Goal: Communication & Community: Answer question/provide support

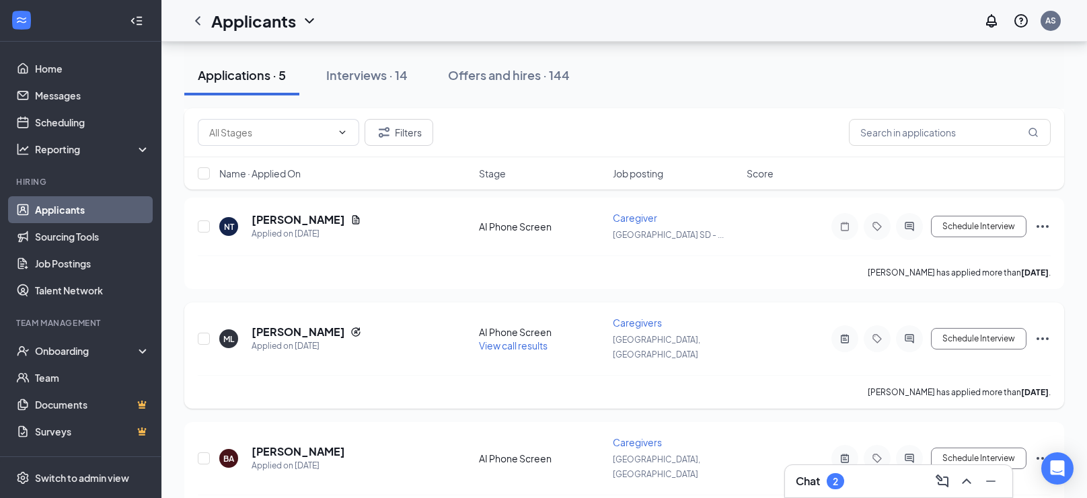
scroll to position [300, 0]
click at [498, 339] on div "View call results" at bounding box center [542, 345] width 126 height 13
click at [512, 340] on span "View call results" at bounding box center [513, 346] width 69 height 12
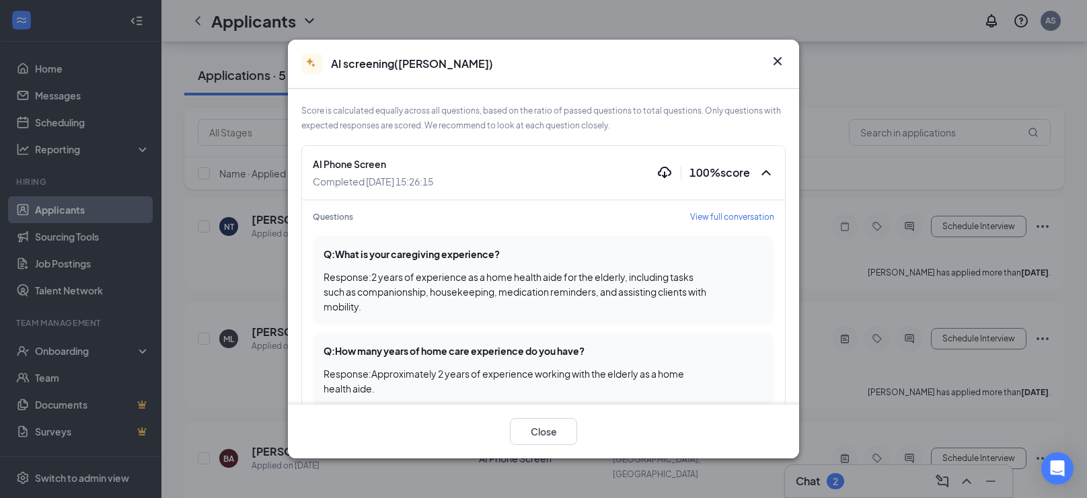
click at [746, 213] on span "View full conversation" at bounding box center [732, 216] width 84 height 11
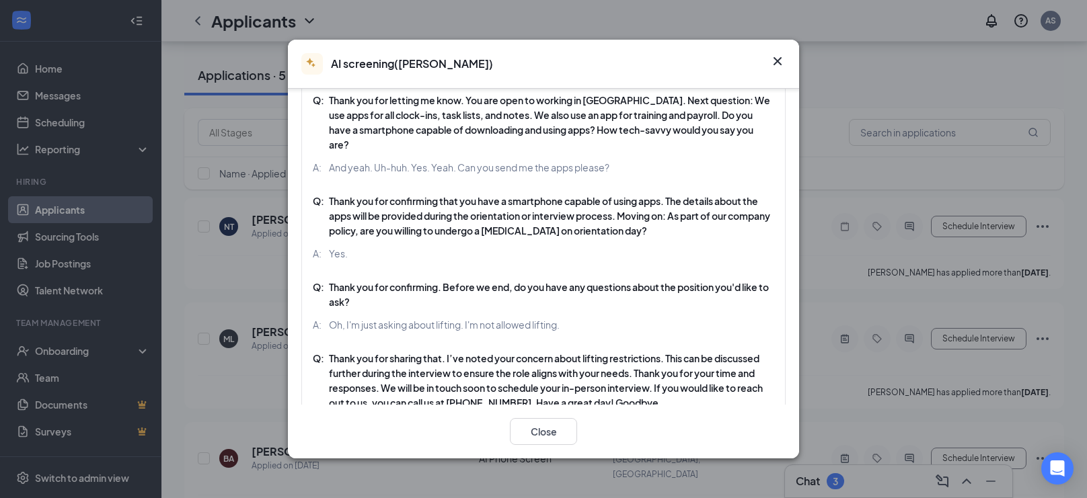
scroll to position [1123, 0]
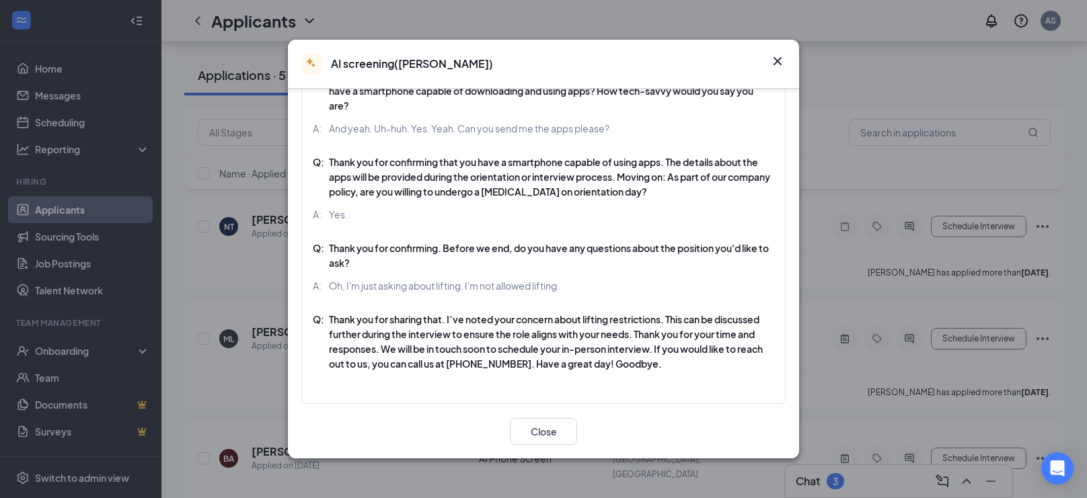
click at [207, 286] on div "AI screening ( Maria Lunod ) Score is calculated equally across all questions, …" at bounding box center [543, 249] width 1087 height 498
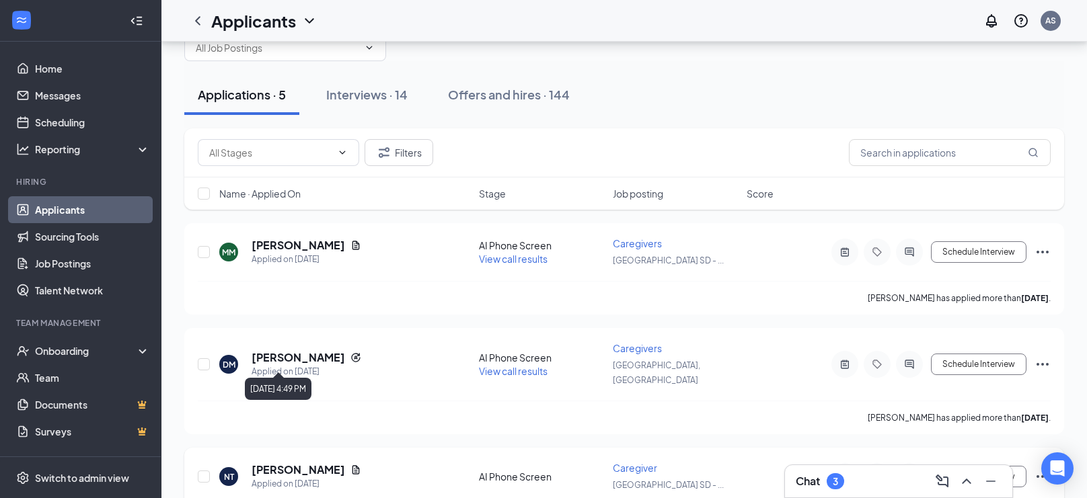
scroll to position [49, 0]
click at [317, 352] on h5 "[PERSON_NAME]" at bounding box center [297, 359] width 93 height 15
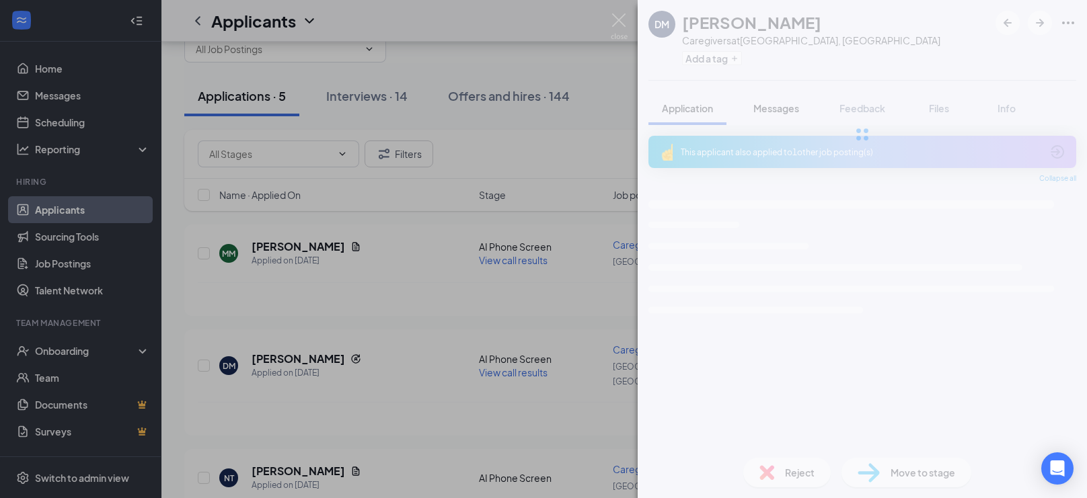
click at [783, 106] on span "Messages" at bounding box center [776, 108] width 46 height 12
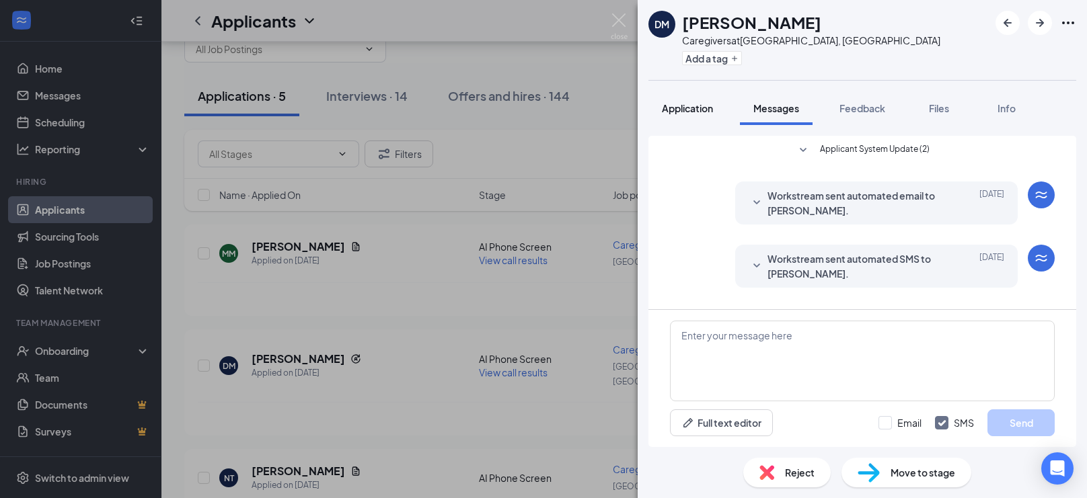
click at [699, 104] on span "Application" at bounding box center [687, 108] width 51 height 12
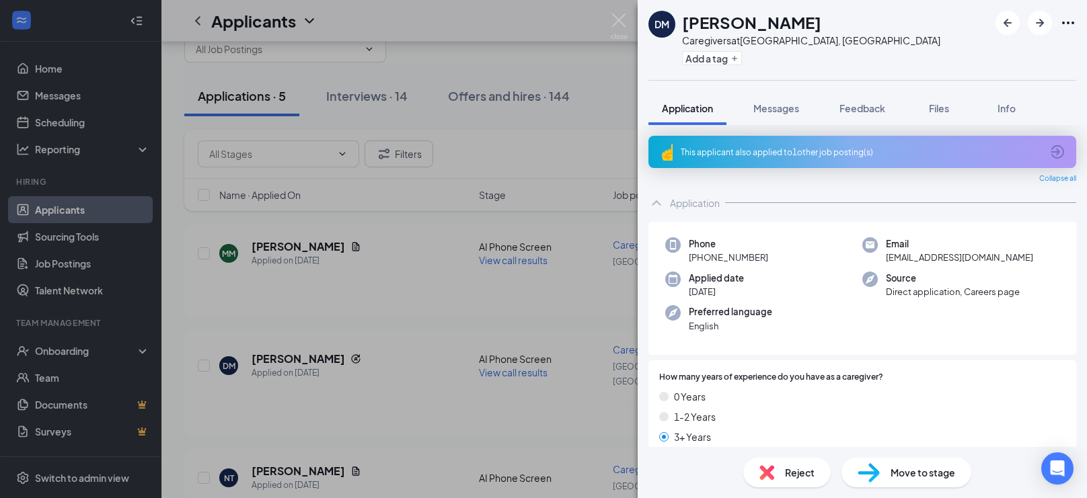
click at [838, 139] on div "This applicant also applied to 1 other job posting(s)" at bounding box center [862, 152] width 428 height 32
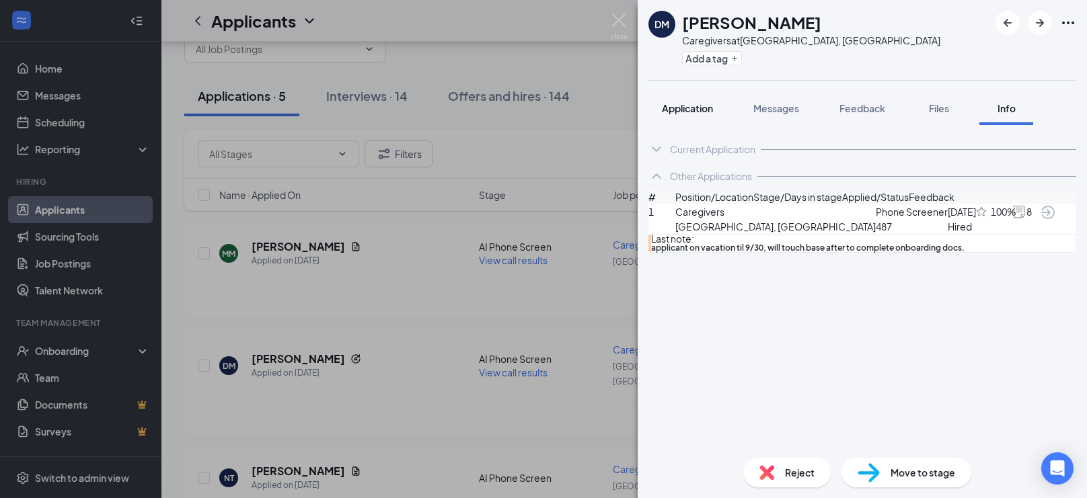
click at [709, 106] on span "Application" at bounding box center [687, 108] width 51 height 12
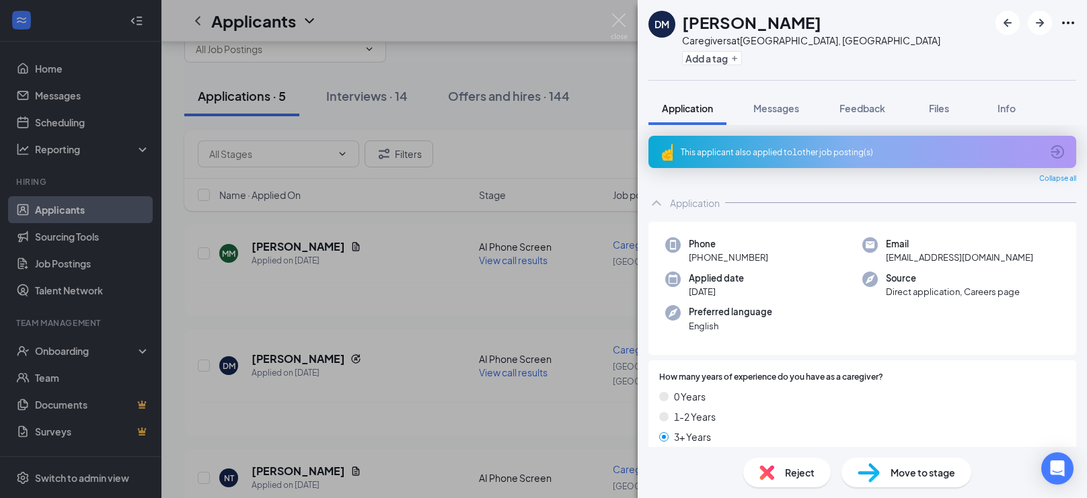
click at [461, 420] on div "DM Derrick Moore Caregivers at San Diego, CA Add a tag Application Messages Fee…" at bounding box center [543, 249] width 1087 height 498
click at [539, 366] on span "View call results" at bounding box center [513, 372] width 69 height 12
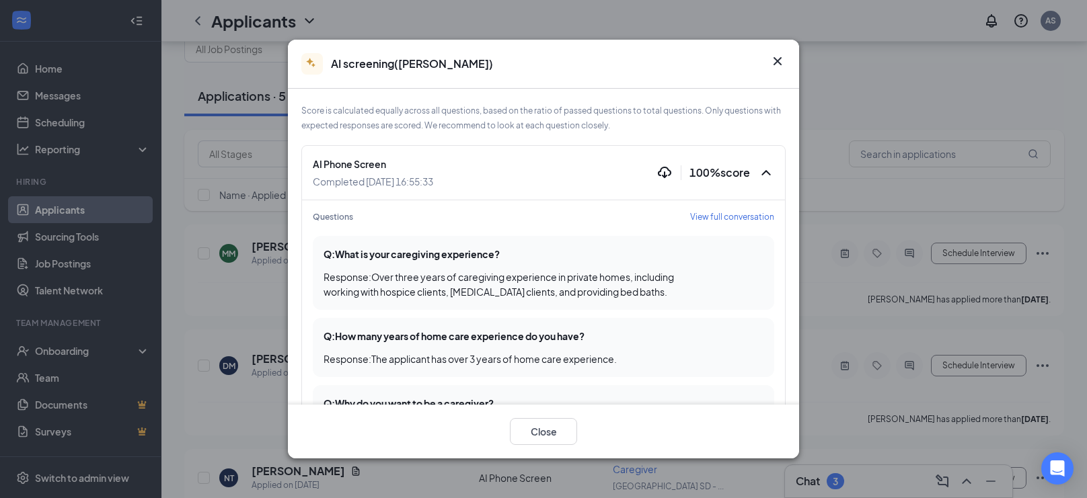
click at [770, 72] on div "AI screening ( Derrick Moore )" at bounding box center [543, 64] width 484 height 22
click at [773, 64] on icon "Cross" at bounding box center [777, 61] width 8 height 8
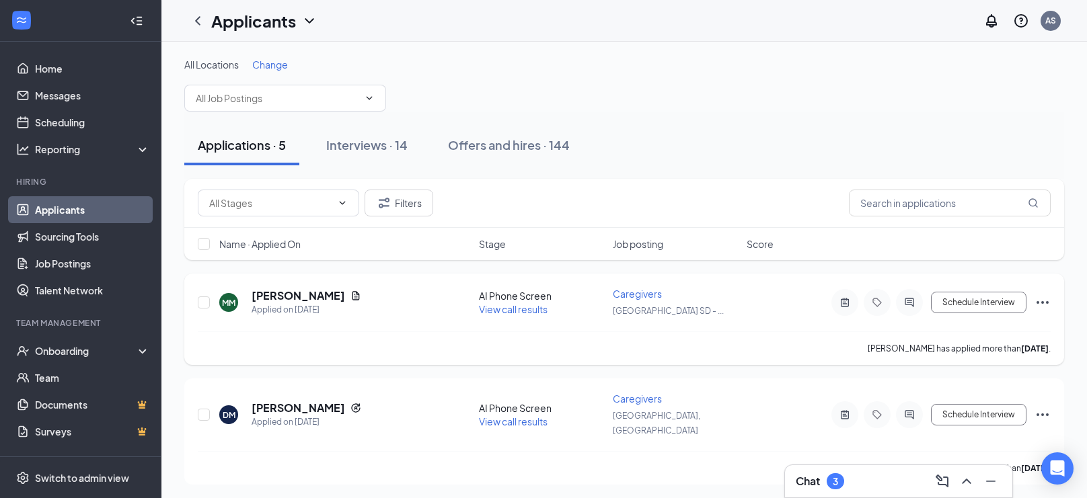
click at [523, 306] on span "View call results" at bounding box center [513, 309] width 69 height 12
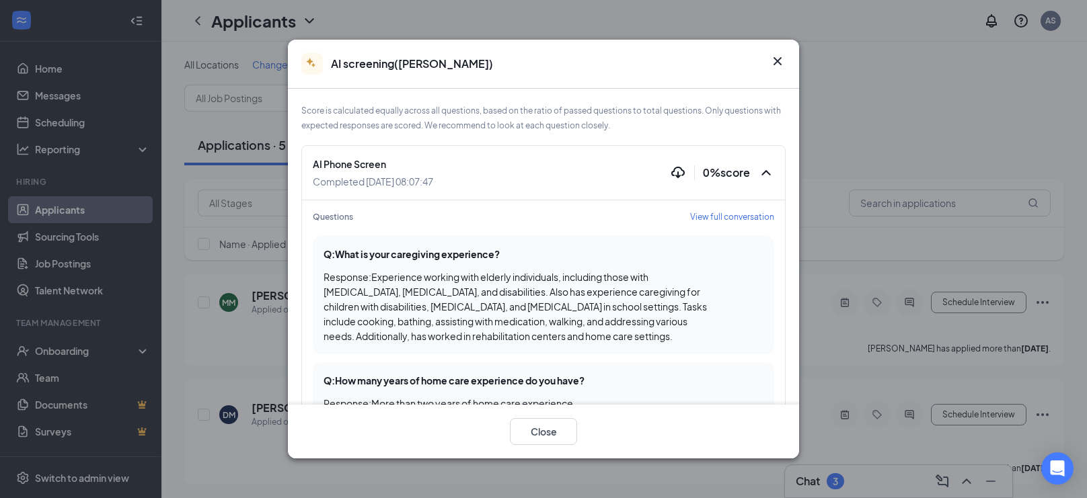
click at [718, 213] on span "View full conversation" at bounding box center [732, 216] width 84 height 11
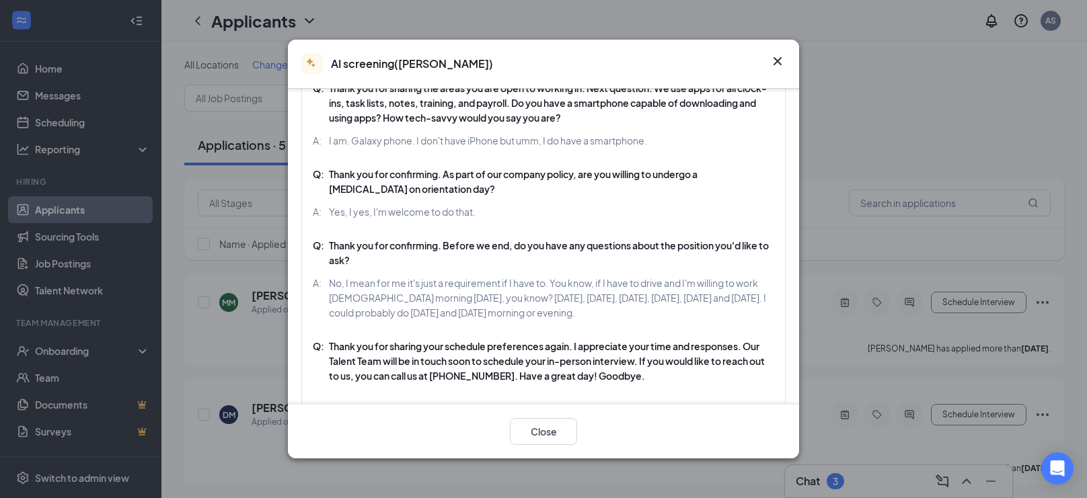
scroll to position [1510, 0]
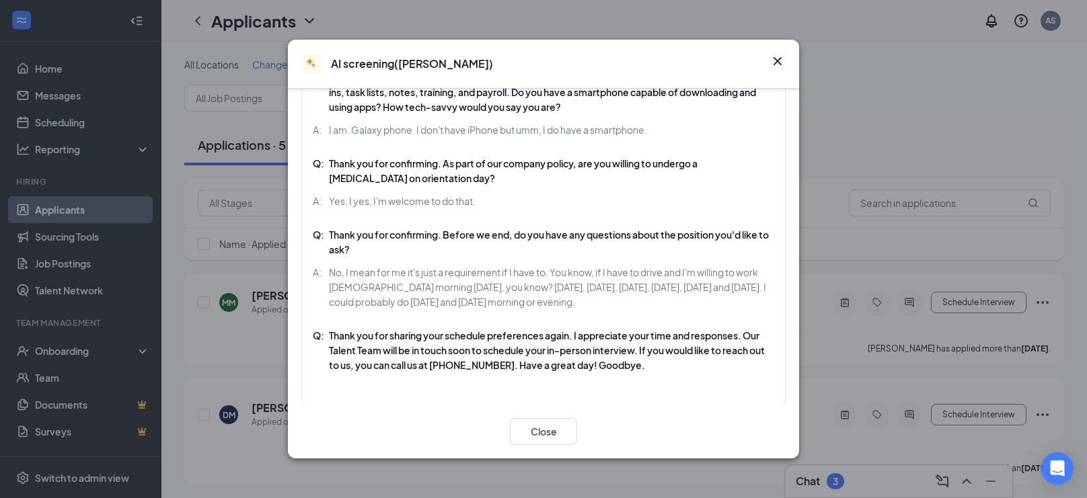
click at [241, 333] on div "AI screening ( Maggie Molano ) Score is calculated equally across all questions…" at bounding box center [543, 249] width 1087 height 498
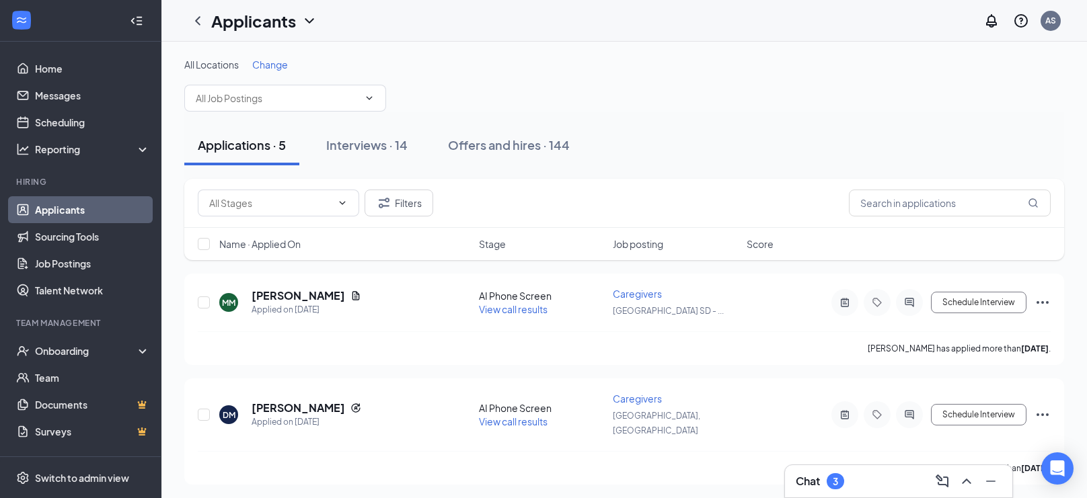
click at [947, 222] on div "Filters" at bounding box center [624, 203] width 880 height 49
click at [110, 97] on link "Messages" at bounding box center [92, 95] width 115 height 27
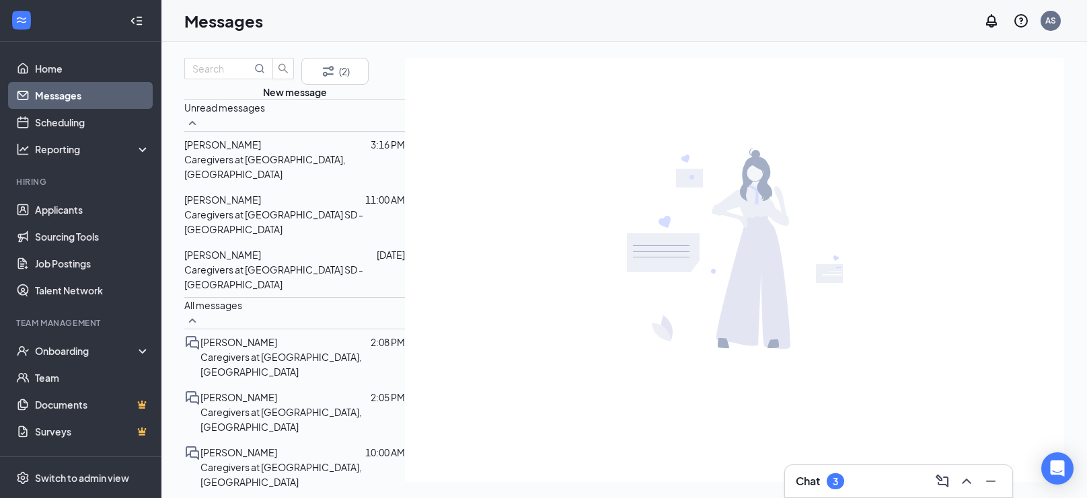
click at [331, 182] on div "Caregivers at [GEOGRAPHIC_DATA], [GEOGRAPHIC_DATA]" at bounding box center [294, 167] width 221 height 30
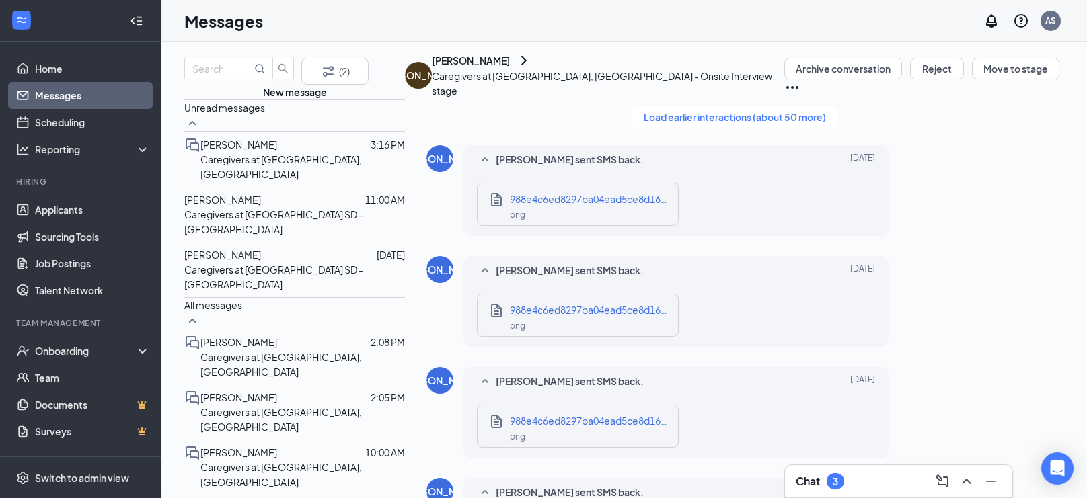
type textarea "That's perfect! Also, while we have you in office I can send over all the onboa…"
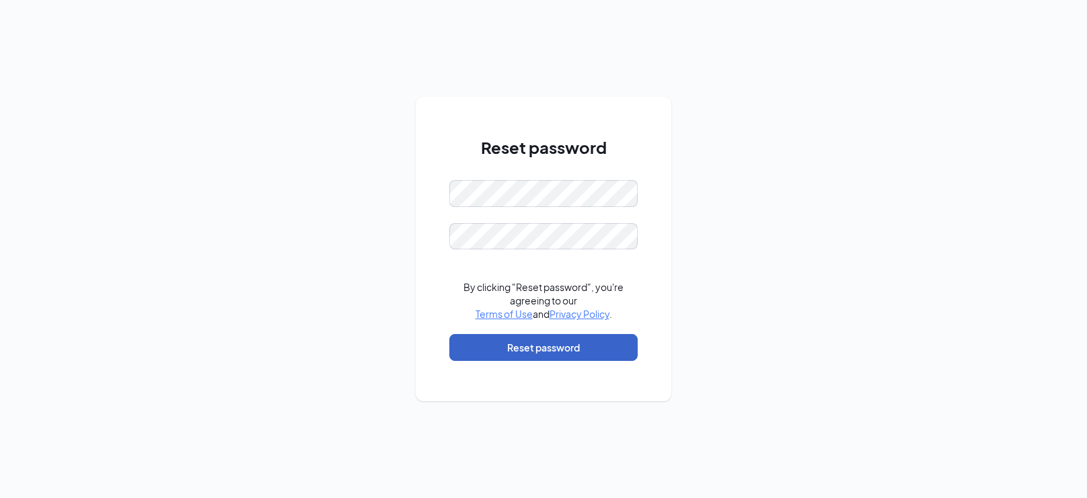
click at [524, 351] on button "Reset password" at bounding box center [543, 347] width 188 height 27
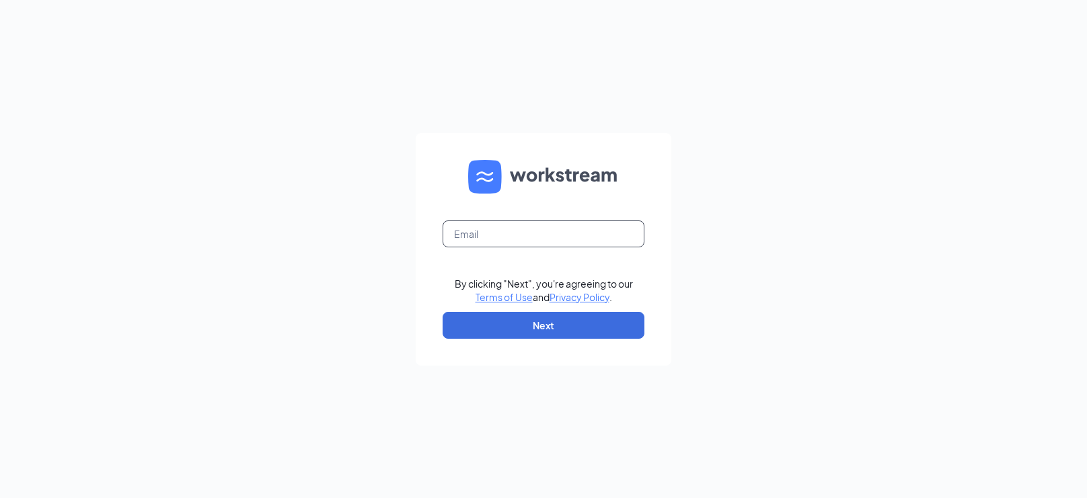
click at [591, 234] on input "text" at bounding box center [543, 234] width 202 height 27
type input "[EMAIL_ADDRESS][DOMAIN_NAME]"
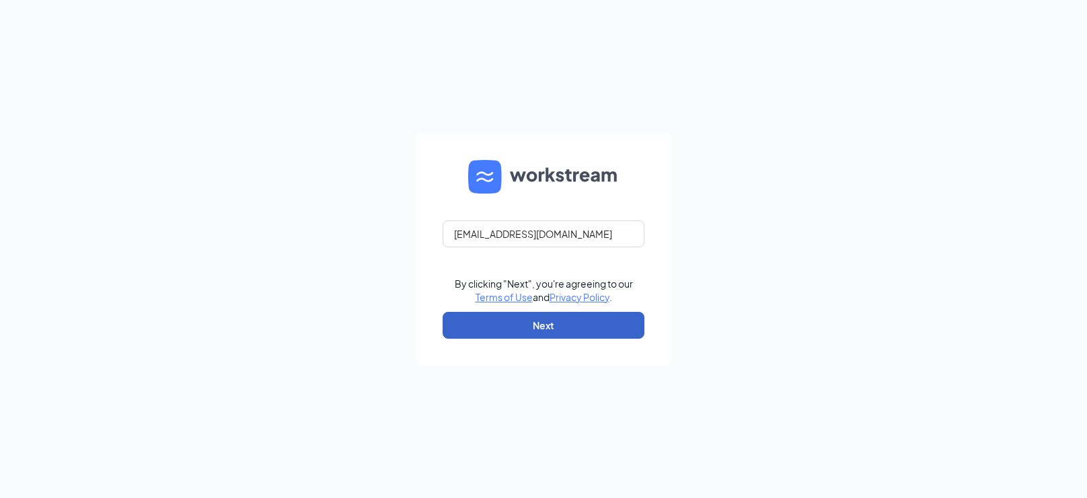
click at [615, 316] on button "Next" at bounding box center [543, 325] width 202 height 27
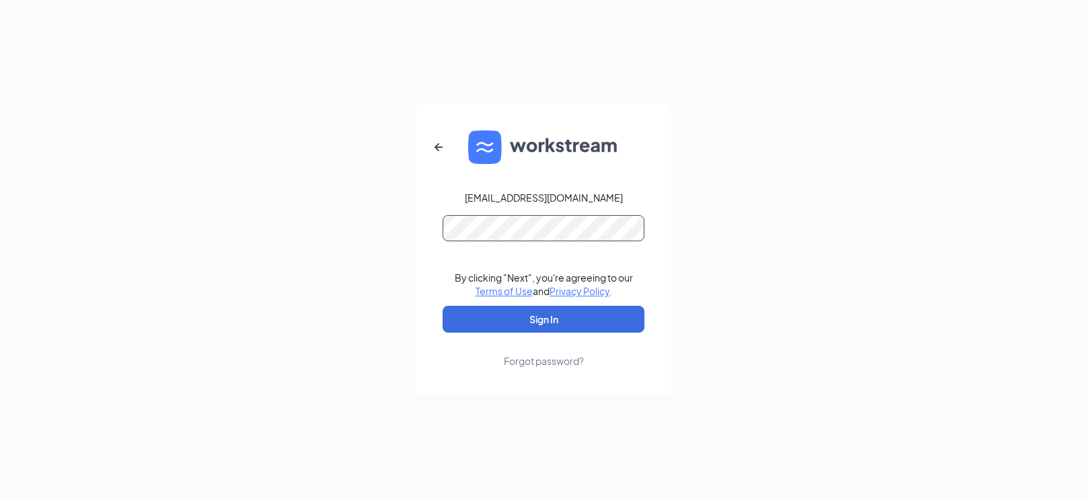
click at [442, 306] on button "Sign In" at bounding box center [543, 319] width 202 height 27
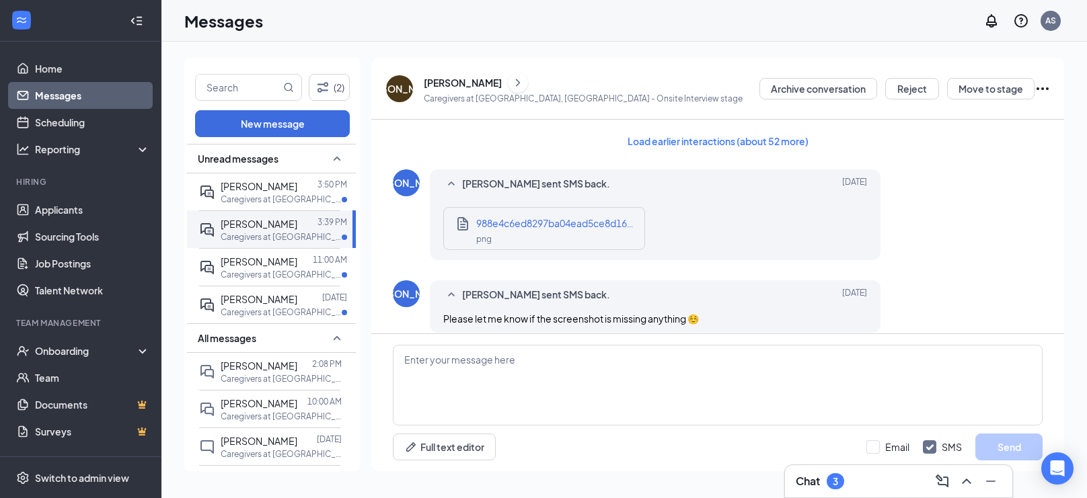
scroll to position [933, 0]
